Goal: Task Accomplishment & Management: Complete application form

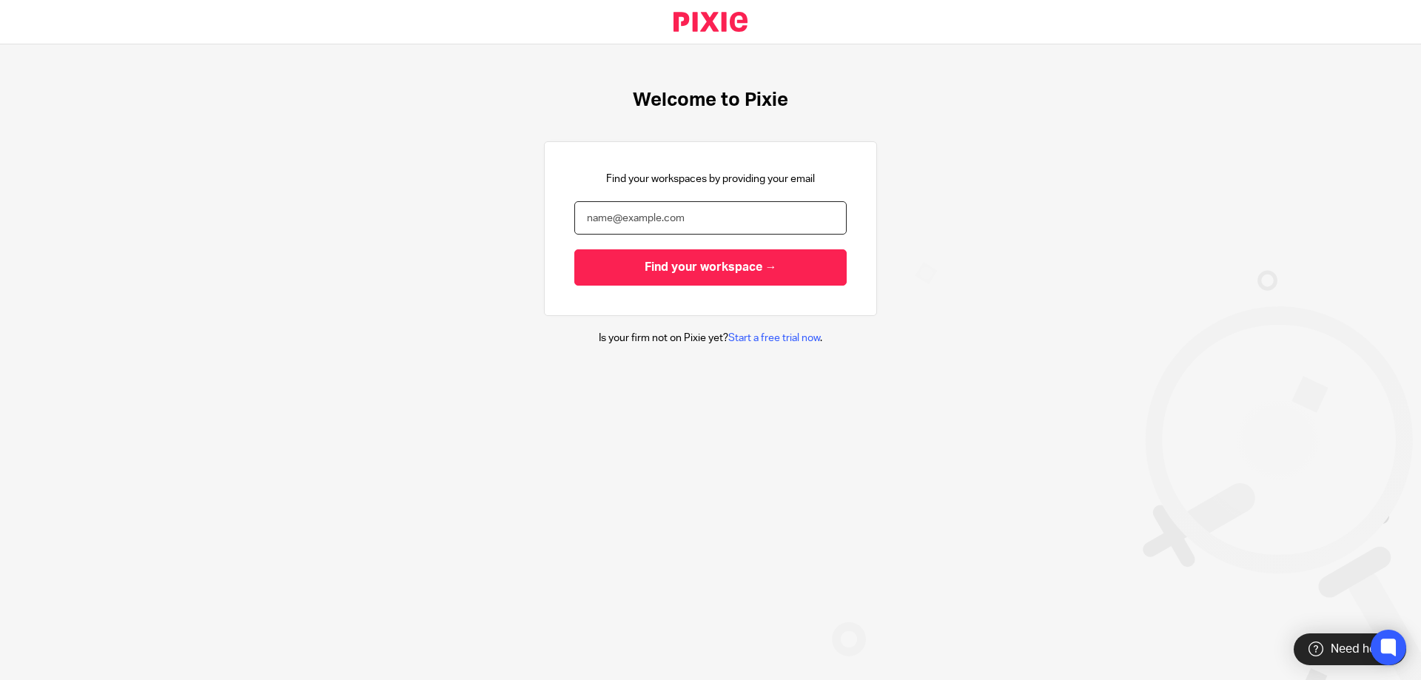
click at [621, 223] on input "email" at bounding box center [710, 217] width 272 height 33
type input "paul.amitcga@gmail.com"
click at [574, 249] on input "Find your workspace →" at bounding box center [710, 267] width 272 height 36
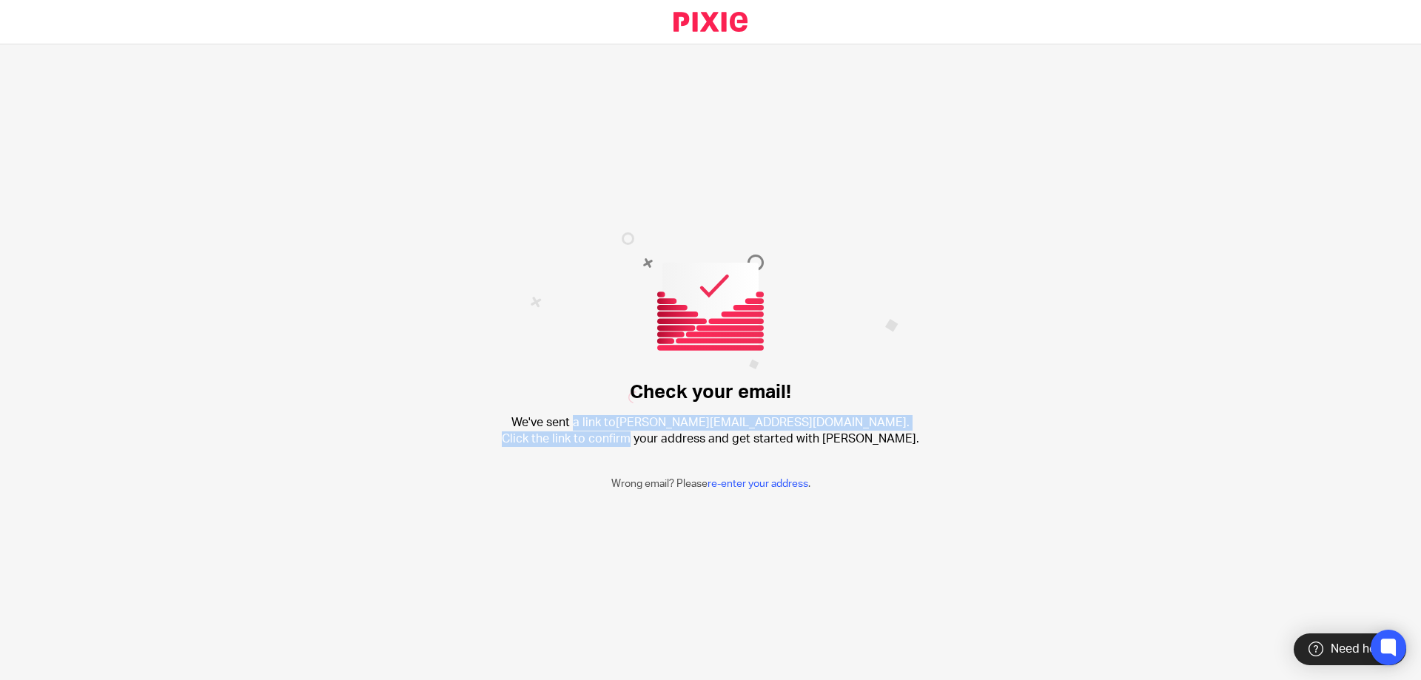
drag, startPoint x: 619, startPoint y: 431, endPoint x: 650, endPoint y: 440, distance: 32.5
click at [650, 440] on h2 "We've sent a link to paul.amitcga@gmail.com . Click the link to confirm your ad…" at bounding box center [710, 431] width 417 height 32
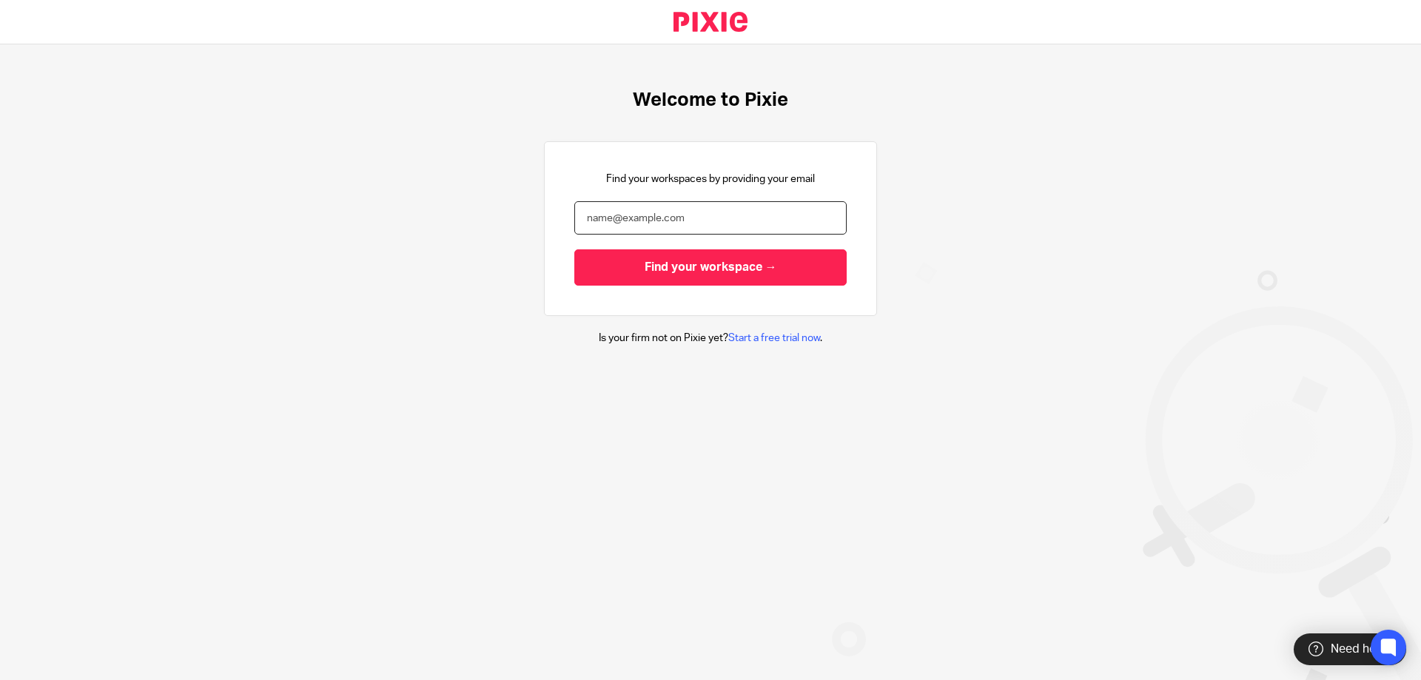
click at [691, 214] on input "email" at bounding box center [710, 217] width 272 height 33
type input "paul@businessaffairs.ca"
click at [574, 249] on input "Find your workspace →" at bounding box center [710, 267] width 272 height 36
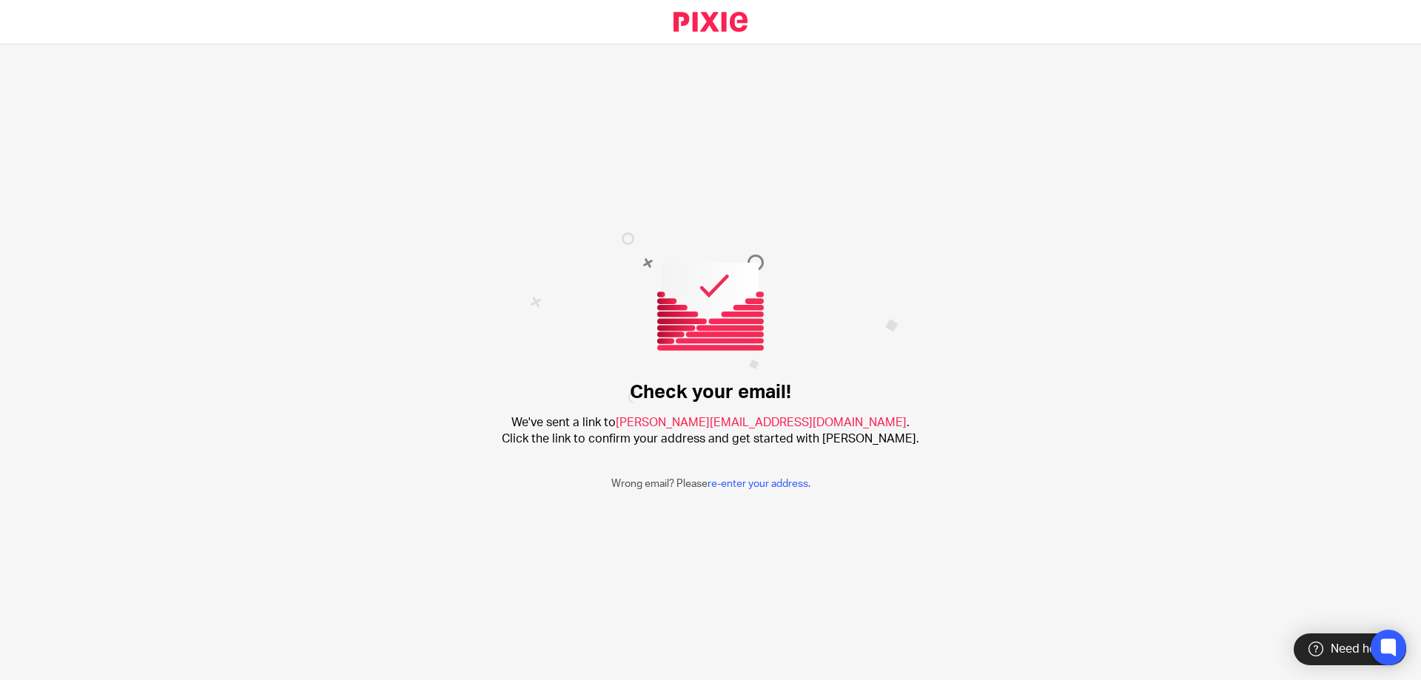
drag, startPoint x: 1104, startPoint y: 283, endPoint x: 1098, endPoint y: 272, distance: 13.2
click at [1104, 283] on div "Check your email! We've sent a link to [PERSON_NAME][EMAIL_ADDRESS][DOMAIN_NAME…" at bounding box center [710, 362] width 1421 height 636
